Goal: Information Seeking & Learning: Learn about a topic

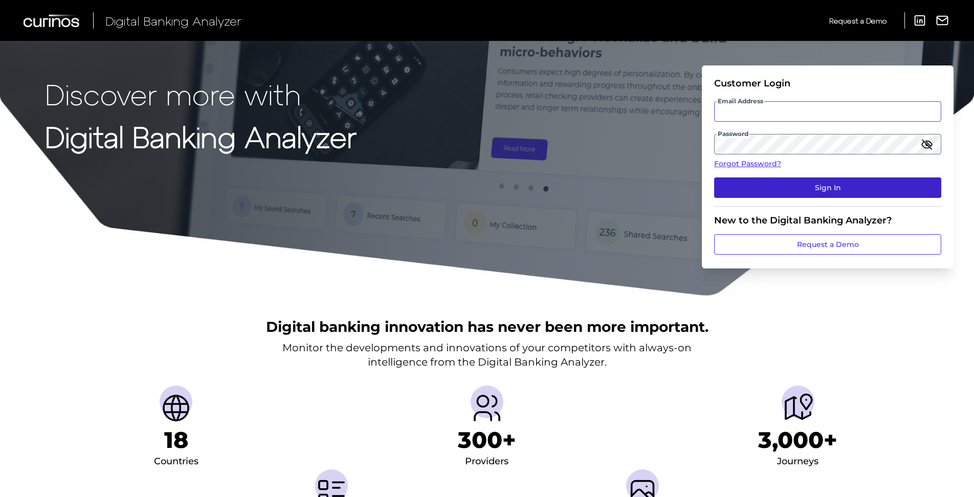
type input "[PERSON_NAME][EMAIL_ADDRESS][PERSON_NAME][DOMAIN_NAME]"
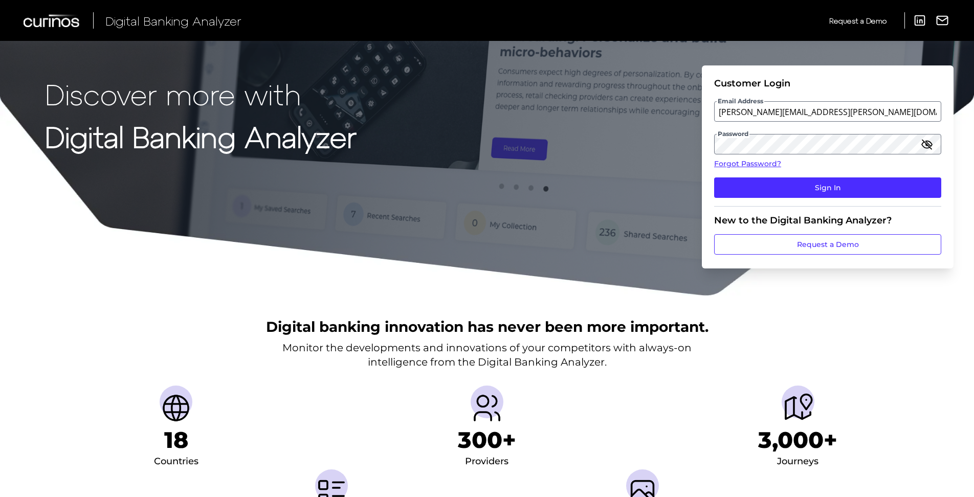
drag, startPoint x: 805, startPoint y: 186, endPoint x: 717, endPoint y: 201, distance: 88.7
click at [805, 186] on button "Sign In" at bounding box center [827, 188] width 227 height 20
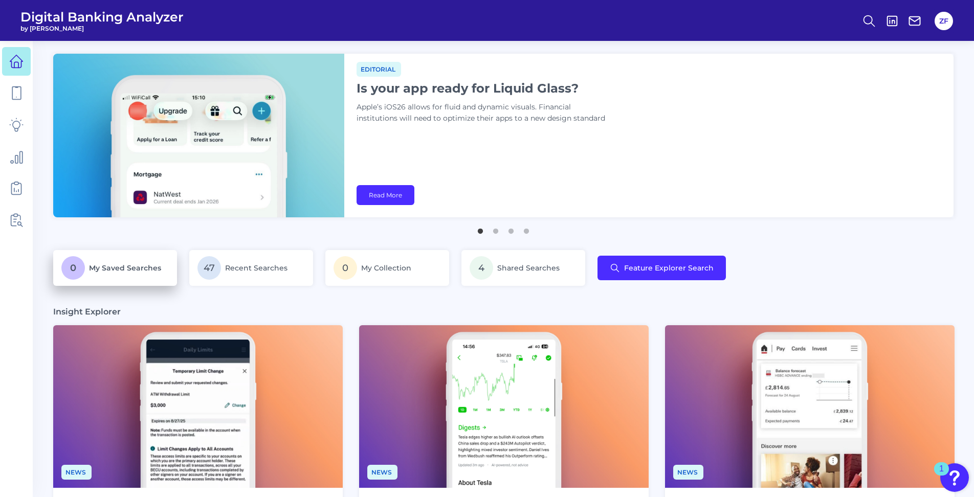
click at [144, 257] on p "0 My Saved Searches" at bounding box center [114, 268] width 107 height 24
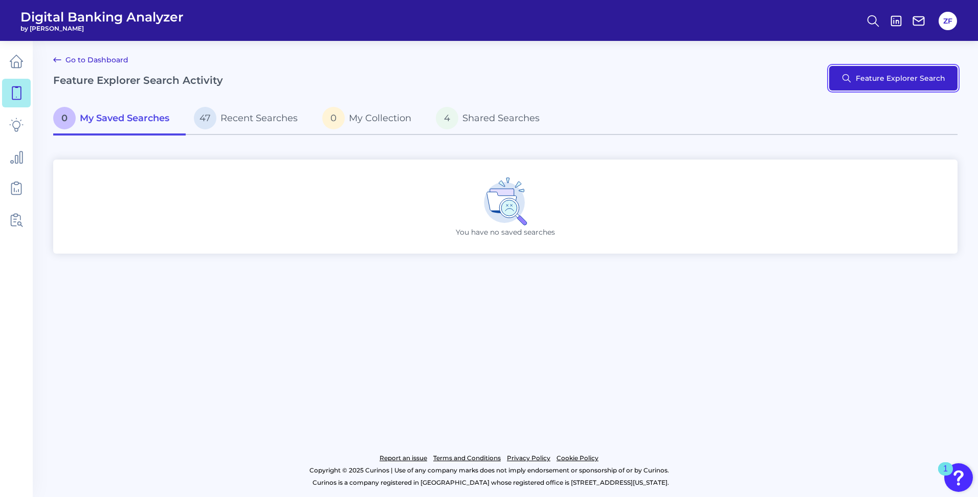
click at [879, 81] on button "Feature Explorer Search" at bounding box center [894, 78] width 128 height 25
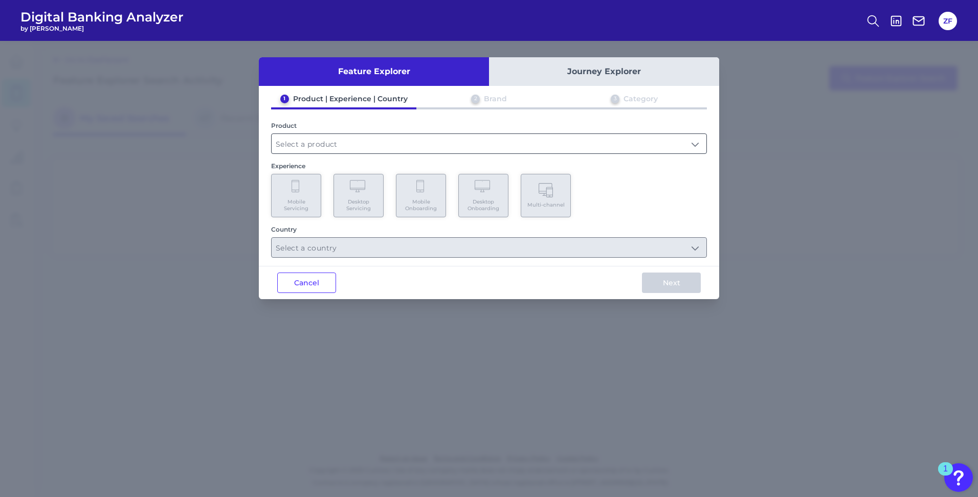
click at [383, 148] on input "text" at bounding box center [489, 143] width 435 height 19
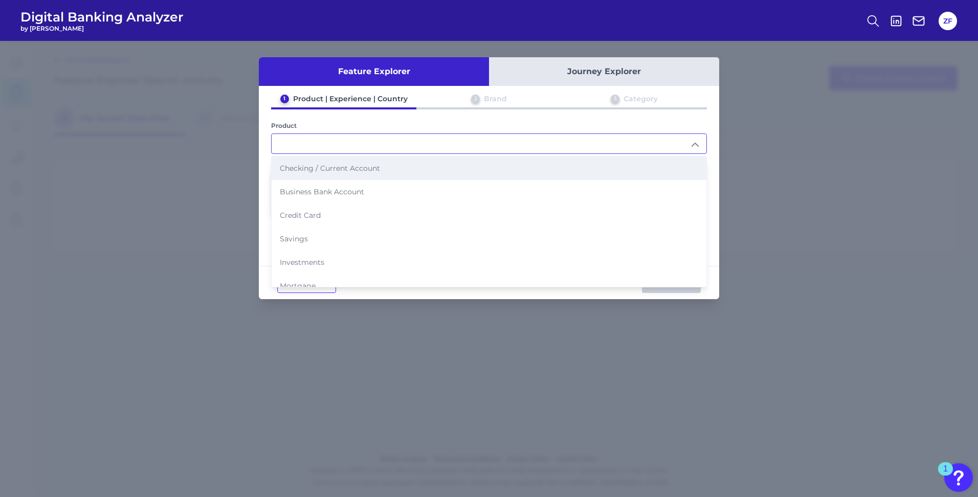
click at [350, 166] on span "Checking / Current Account" at bounding box center [330, 168] width 100 height 9
type input "Checking / Current Account"
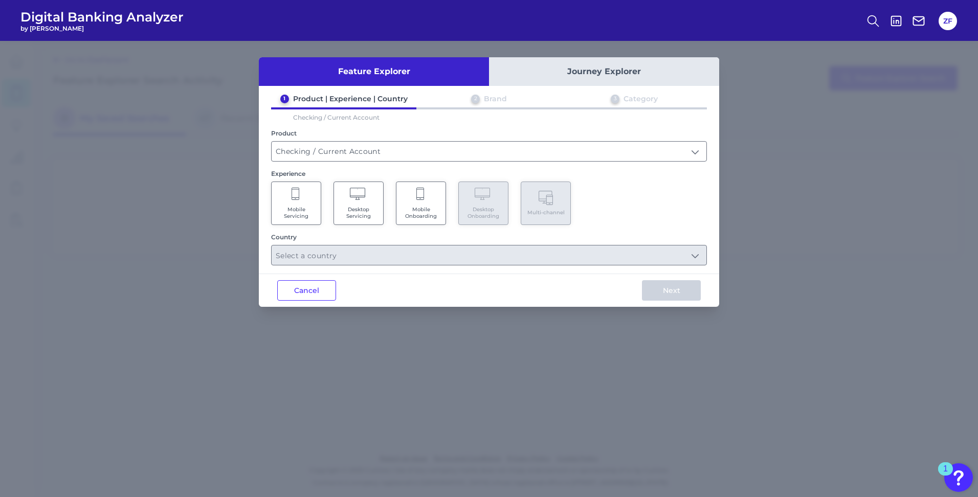
click at [439, 212] on span "Mobile Onboarding" at bounding box center [421, 212] width 39 height 13
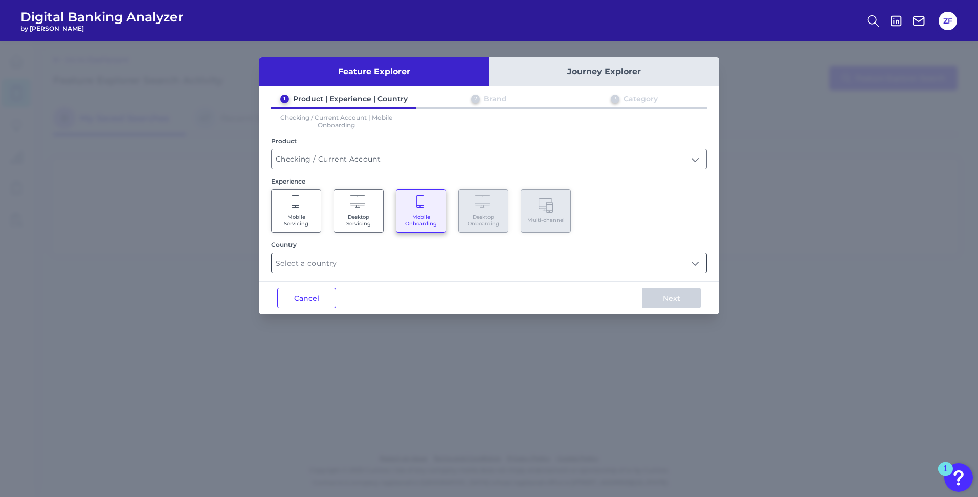
click at [325, 270] on input "text" at bounding box center [489, 262] width 435 height 19
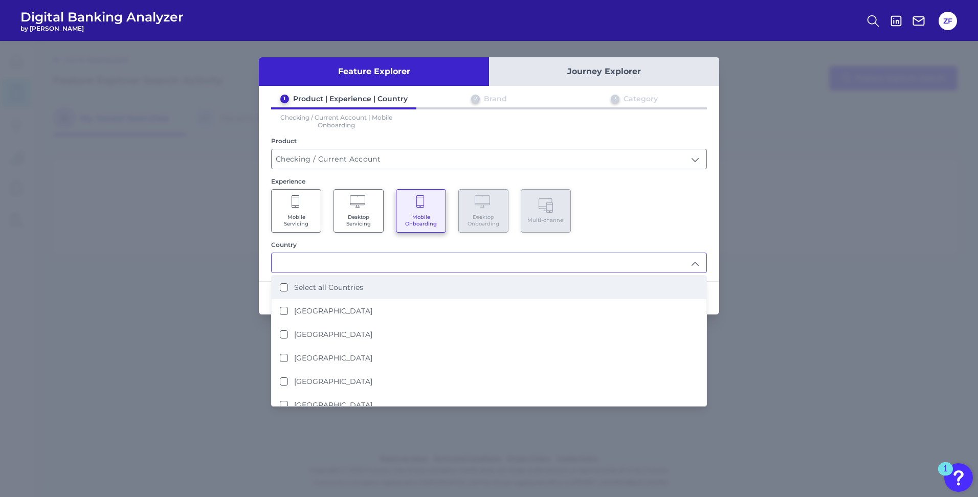
click at [326, 284] on label "Select all Countries" at bounding box center [328, 287] width 69 height 9
type input "Select all Countries"
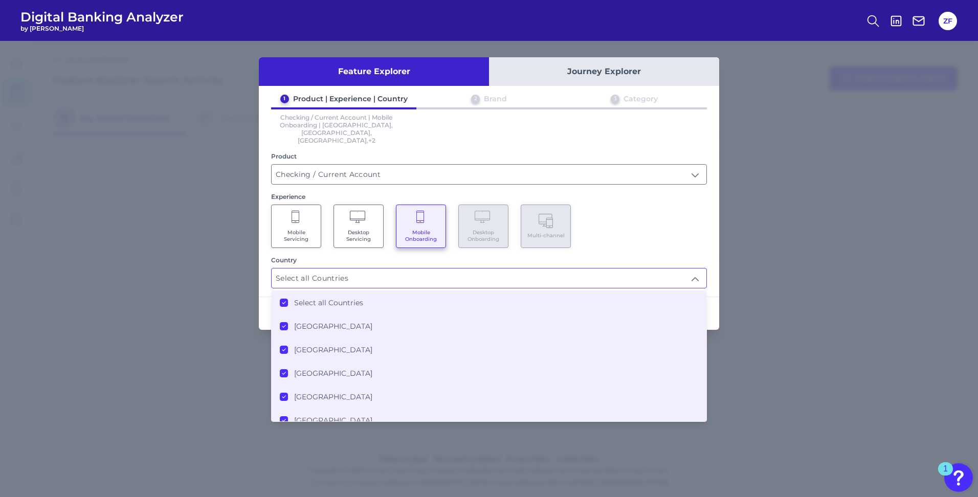
click at [307, 298] on label "Select all Countries" at bounding box center [328, 302] width 69 height 9
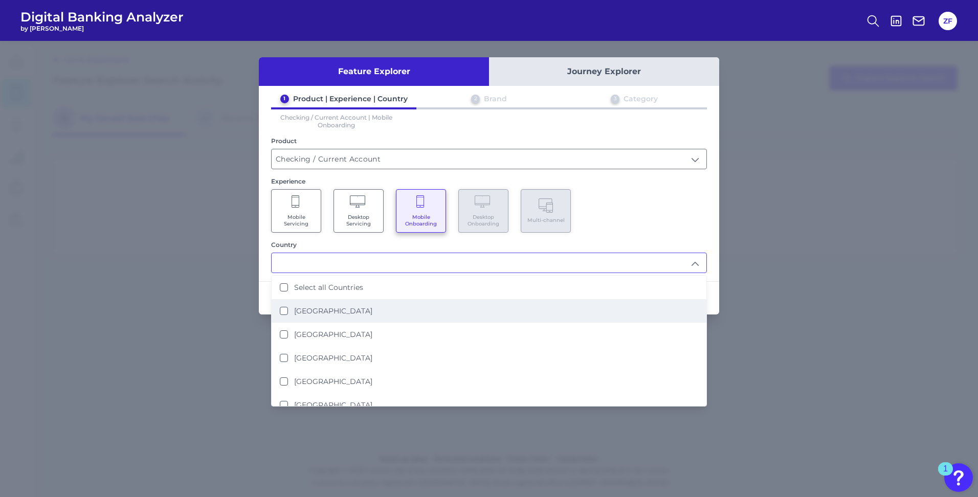
click at [327, 305] on li "[GEOGRAPHIC_DATA]" at bounding box center [489, 311] width 435 height 24
type input "[GEOGRAPHIC_DATA]"
click at [618, 239] on div "1 Product | Experience | Country 2 Brand 3 Category Checking / Current Account …" at bounding box center [489, 183] width 461 height 179
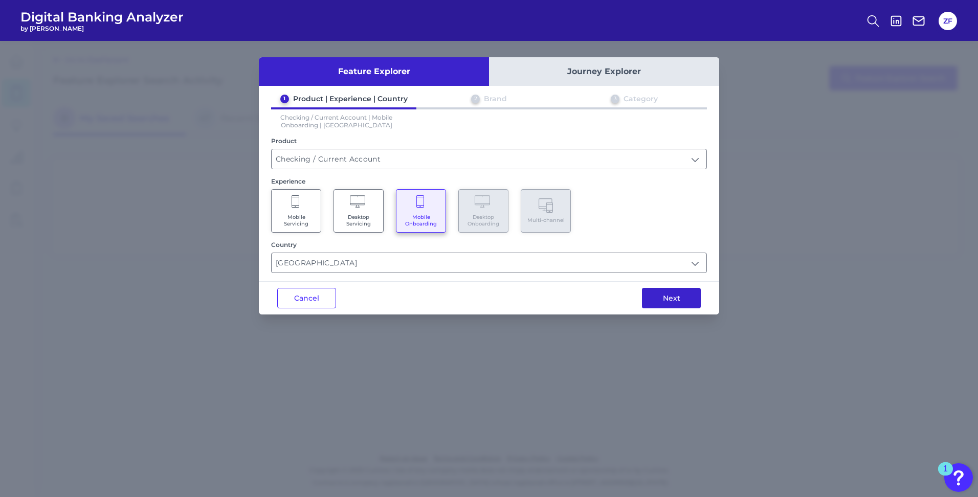
click at [674, 295] on button "Next" at bounding box center [671, 298] width 59 height 20
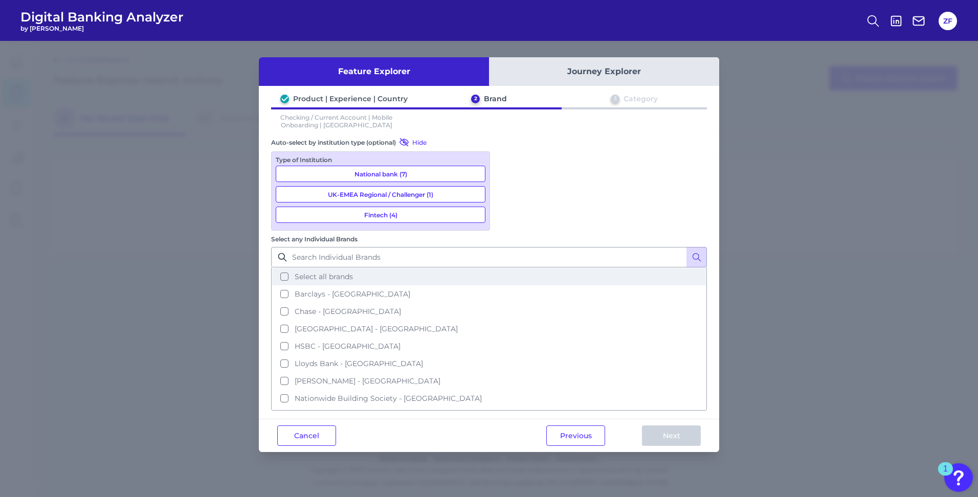
click at [353, 272] on span "Select all brands" at bounding box center [324, 276] width 58 height 9
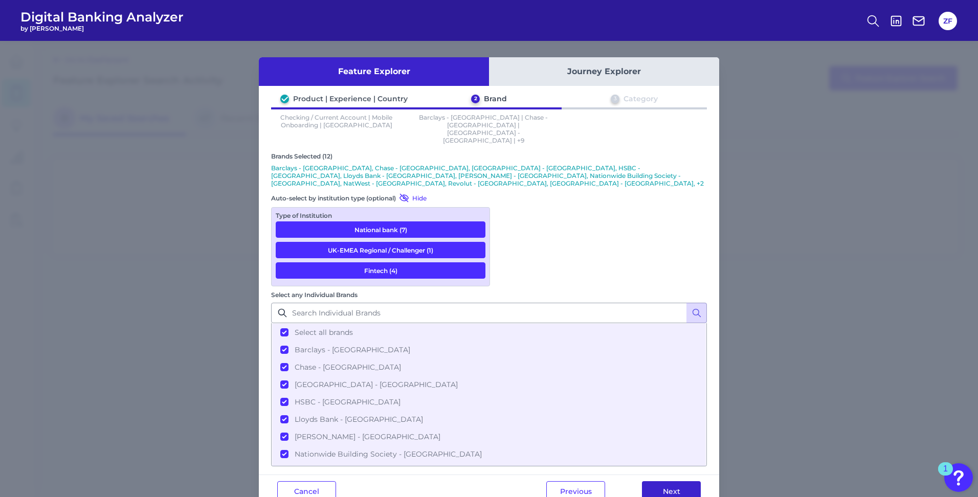
click at [668, 482] on button "Next" at bounding box center [671, 492] width 59 height 20
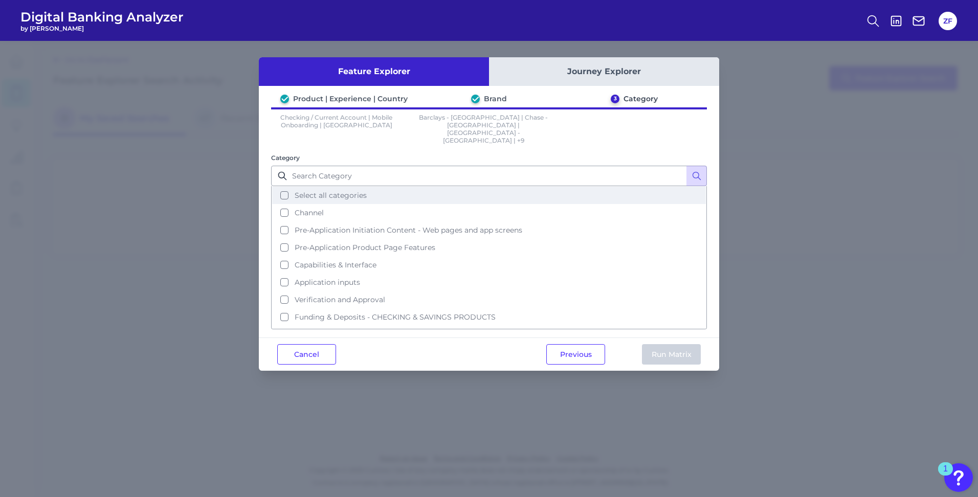
click at [345, 188] on button "Select all categories" at bounding box center [489, 195] width 434 height 17
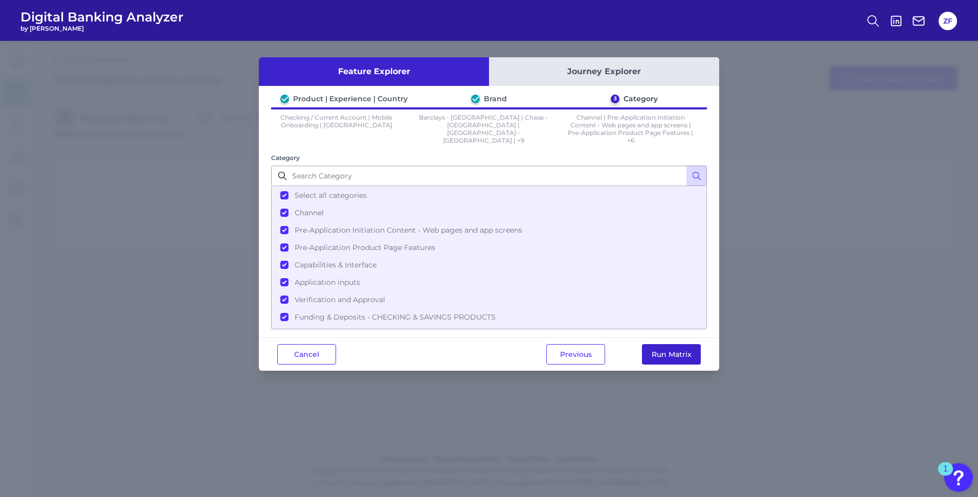
click at [670, 347] on button "Run Matrix" at bounding box center [671, 354] width 59 height 20
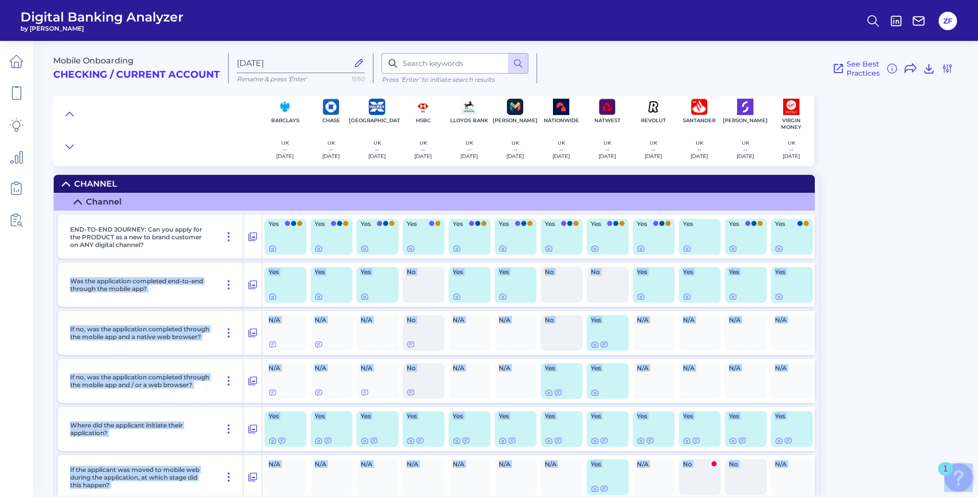
drag, startPoint x: 621, startPoint y: 272, endPoint x: 874, endPoint y: 241, distance: 254.7
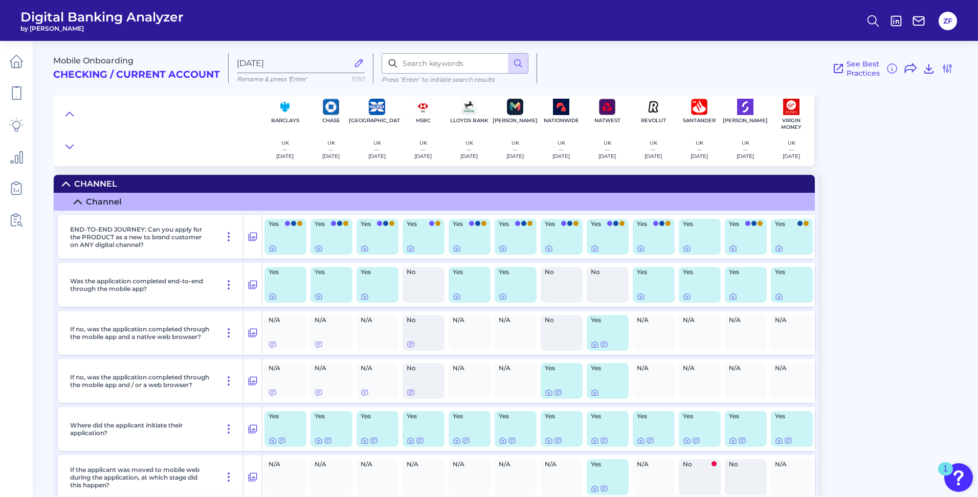
drag, startPoint x: 874, startPoint y: 241, endPoint x: 862, endPoint y: 239, distance: 11.3
click at [862, 239] on div "Mobile Onboarding Checking / Current Account [DATE] Rename & press 'Enter' 11/5…" at bounding box center [515, 264] width 925 height 463
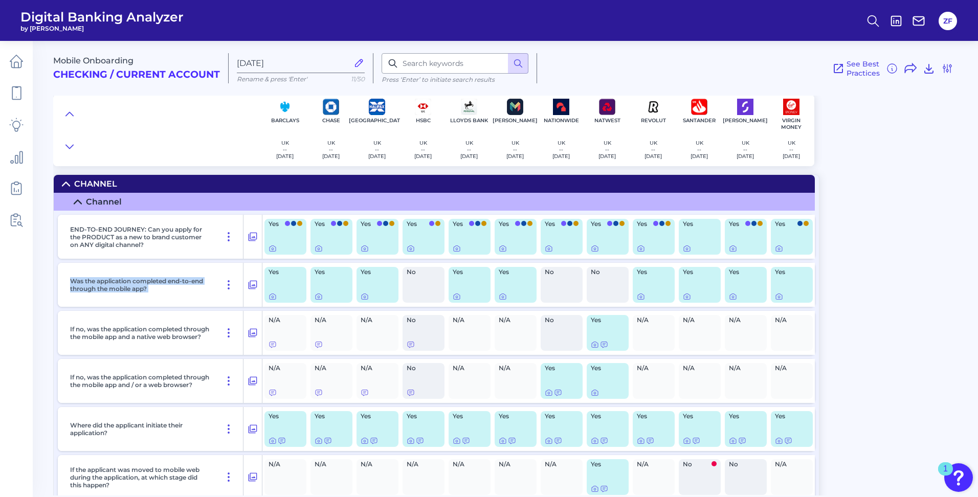
click at [862, 239] on div "Mobile Onboarding Checking / Current Account [DATE] Rename & press 'Enter' 11/5…" at bounding box center [515, 264] width 925 height 463
click at [852, 222] on div "Mobile Onboarding Checking / Current Account [DATE] Rename & press 'Enter' 11/5…" at bounding box center [515, 264] width 925 height 463
